Goal: Check status

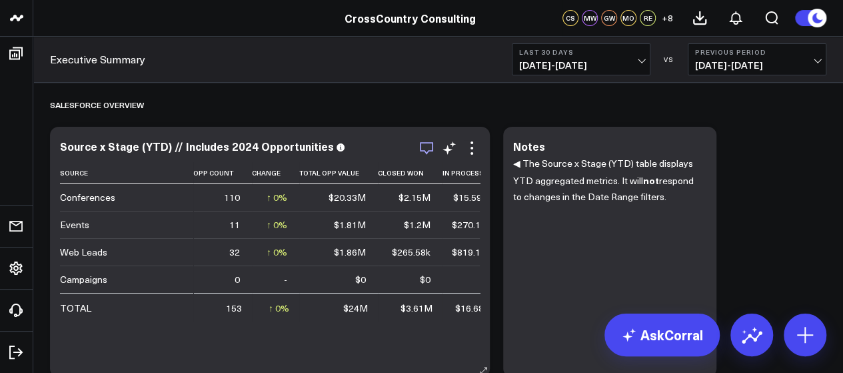
click at [427, 147] on icon "button" at bounding box center [427, 148] width 16 height 16
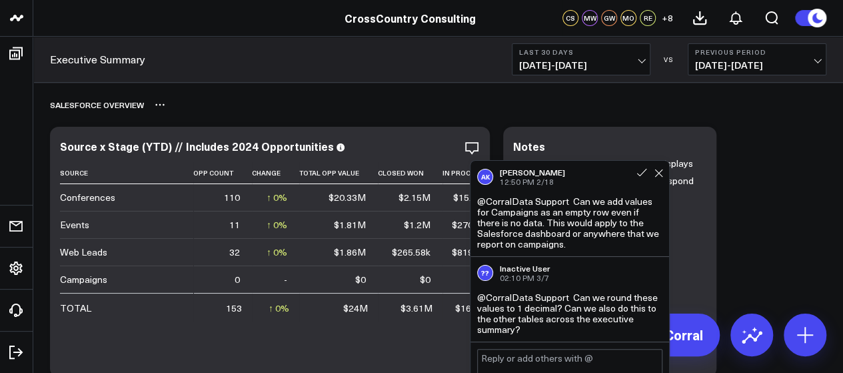
click at [359, 115] on div "Salesforce Overview" at bounding box center [438, 104] width 777 height 31
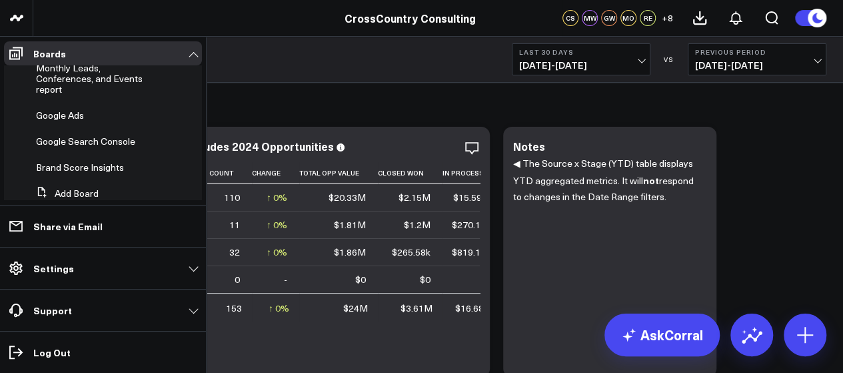
scroll to position [439, 0]
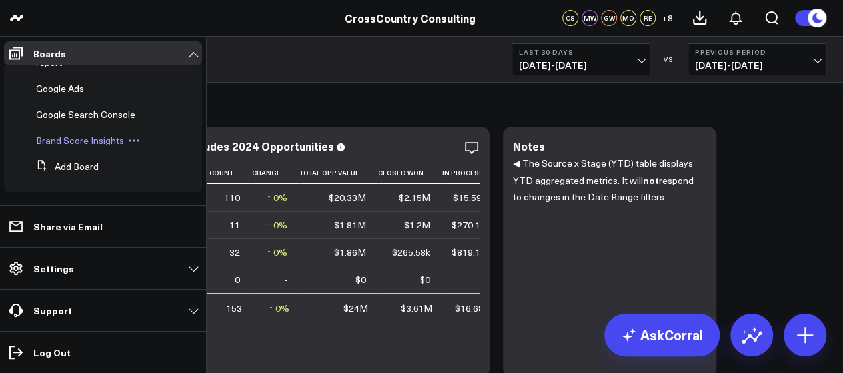
click at [97, 147] on span "Brand Score Insights" at bounding box center [80, 140] width 88 height 13
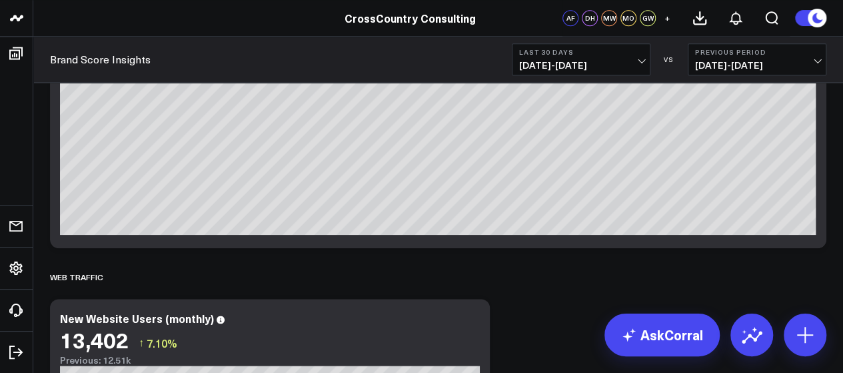
scroll to position [580, 0]
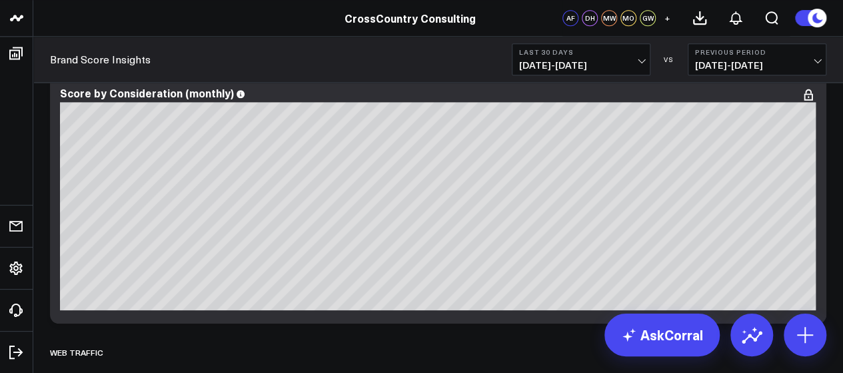
click at [817, 60] on span "[DATE] - [DATE]" at bounding box center [757, 65] width 124 height 11
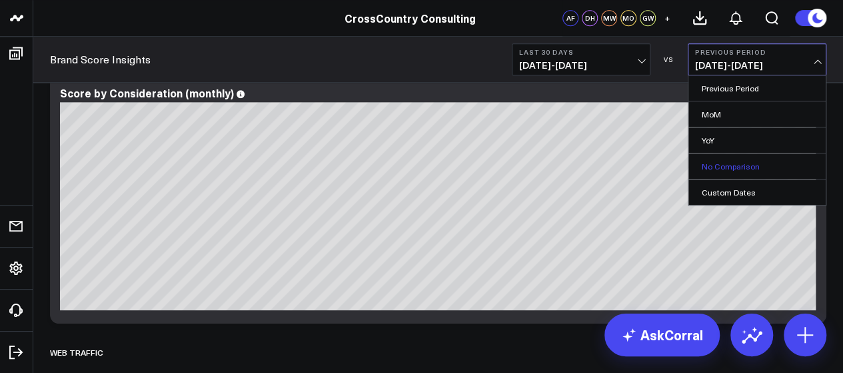
click at [721, 158] on link "No Comparison" at bounding box center [757, 165] width 137 height 25
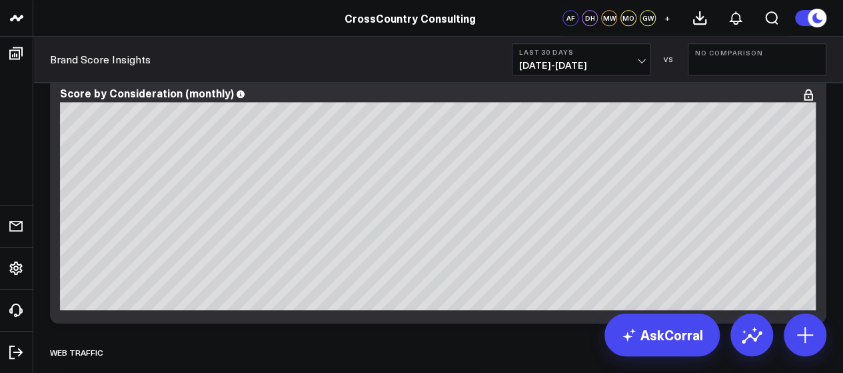
click at [641, 65] on span "[DATE] - [DATE]" at bounding box center [581, 65] width 124 height 11
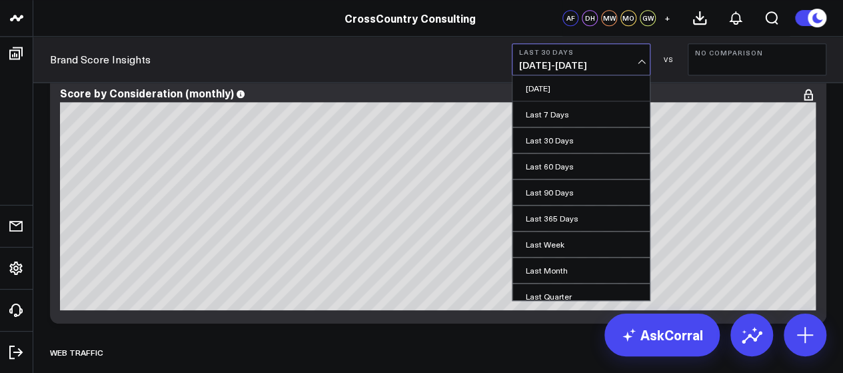
scroll to position [135, 0]
click at [544, 257] on link "YTD" at bounding box center [581, 265] width 137 height 25
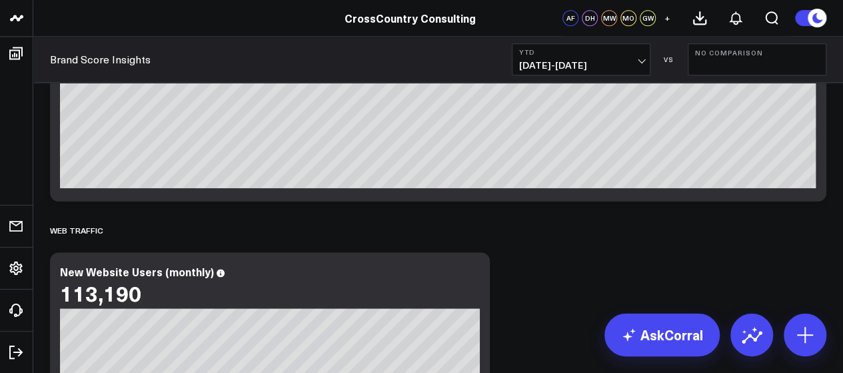
scroll to position [575, 0]
